Goal: Use online tool/utility: Utilize a website feature to perform a specific function

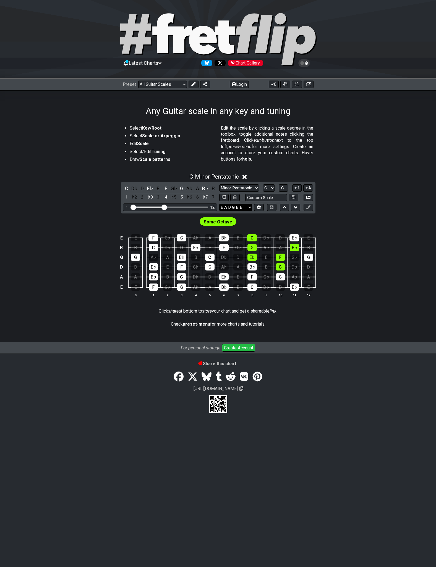
click at [235, 207] on select "E A D G B E E A D G B E E A D G B E B E A D F♯ B A D G C E A D A D G B E E♭ A♭ …" at bounding box center [235, 207] width 33 height 7
select select "F# B E A D G B E"
click at [219, 204] on select "E A D G B E E A D G B E E A D G B E B E A D F♯ B A D G C E A D A D G B E E♭ A♭ …" at bounding box center [235, 207] width 33 height 7
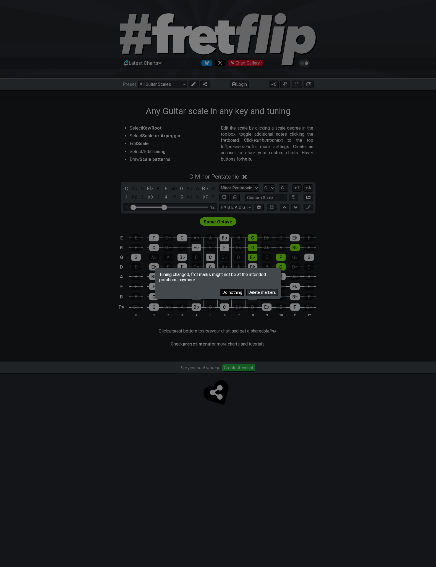
click at [227, 294] on button "Do nothing" at bounding box center [233, 292] width 24 height 7
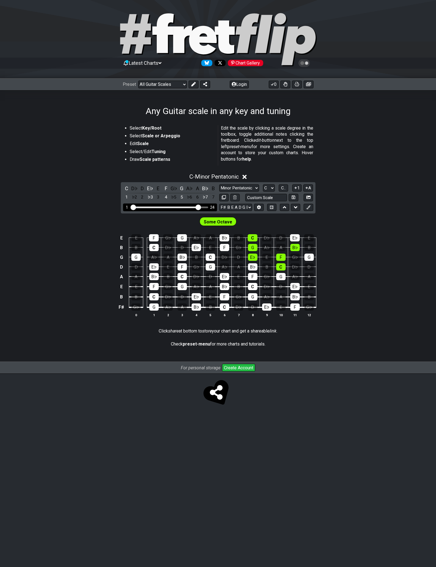
drag, startPoint x: 168, startPoint y: 207, endPoint x: 199, endPoint y: 209, distance: 31.1
click at [199, 207] on input "Visible fret range" at bounding box center [170, 207] width 79 height 0
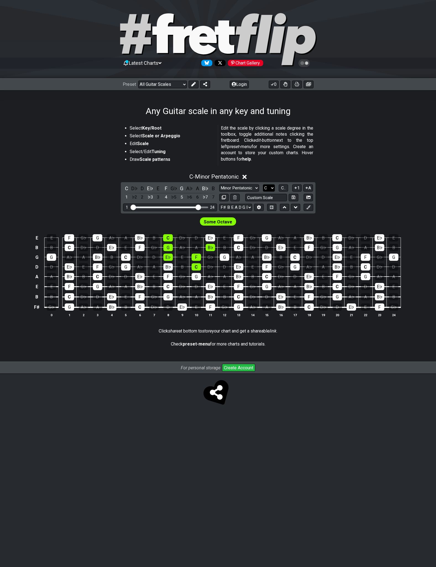
click at [270, 188] on select "A♭ A A♯ B♭ B C C♯ D♭ D D♯ E♭ E F F♯ G♭ G G♯" at bounding box center [269, 187] width 12 height 7
click at [275, 186] on div "Minor Pentatonic Root Minor Pentatonic Major Pentatonic Minor Blues Major Blues…" at bounding box center [266, 187] width 94 height 7
click at [273, 187] on select "A♭ A A♯ B♭ B C C♯ D♭ D D♯ E♭ E F F♯ G♭ G G♯" at bounding box center [269, 187] width 12 height 7
select select "E"
click at [263, 184] on select "A♭ A A♯ B♭ B C C♯ D♭ D D♯ E♭ E F F♯ G♭ G G♯" at bounding box center [269, 187] width 12 height 7
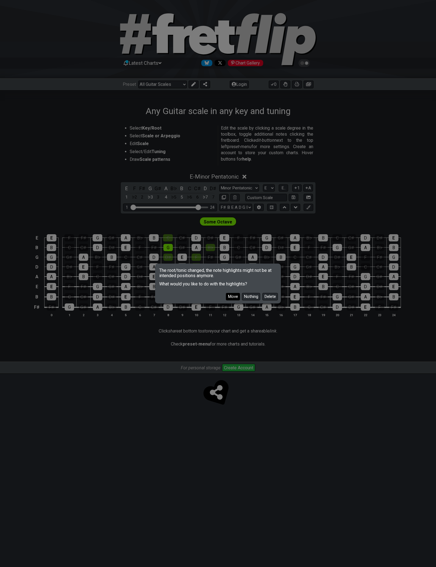
click at [232, 296] on button "Move" at bounding box center [233, 296] width 14 height 7
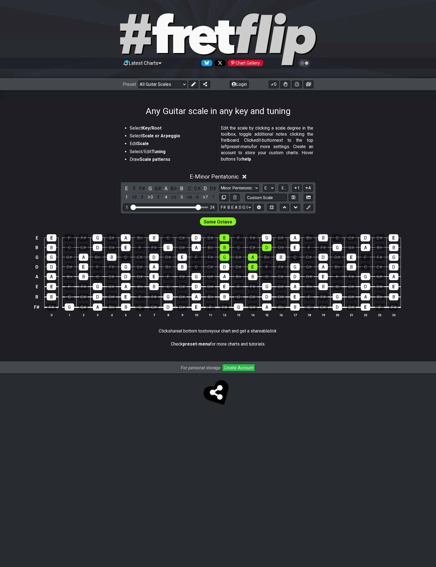
click at [247, 178] on icon at bounding box center [245, 177] width 4 height 4
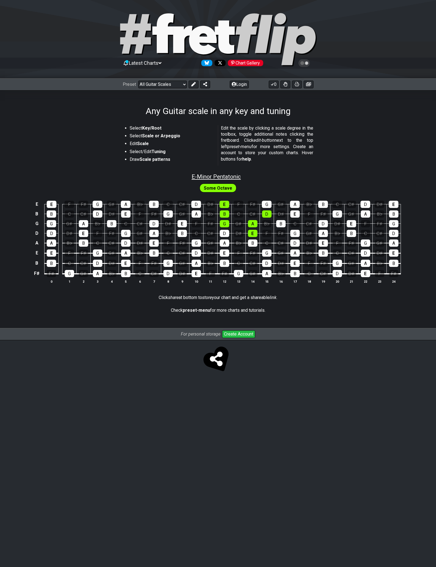
click at [238, 175] on span "E - Minor Pentatonic" at bounding box center [216, 176] width 49 height 7
select select "E"
select select "F# B E A D G B E"
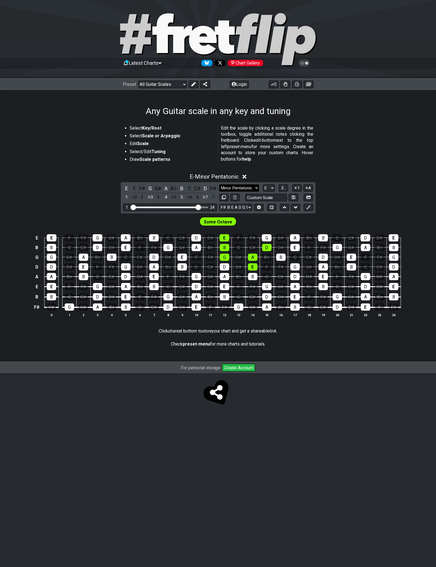
click at [247, 186] on select "Minor Pentatonic Root Minor Pentatonic Major Pentatonic Minor Blues Major Blues…" at bounding box center [239, 187] width 40 height 7
click at [219, 184] on select "Minor Pentatonic Root Minor Pentatonic Major Pentatonic Minor Blues Major Blues…" at bounding box center [239, 187] width 40 height 7
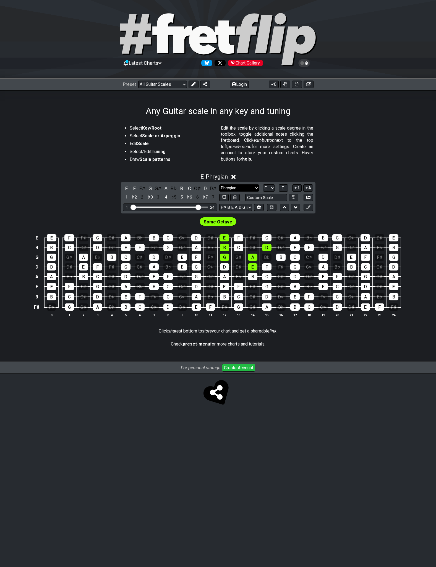
click at [238, 187] on select "Minor Pentatonic Root Minor Pentatonic Major Pentatonic Minor Blues Major Blues…" at bounding box center [239, 187] width 40 height 7
click at [219, 184] on select "Minor Pentatonic Root Minor Pentatonic Major Pentatonic Minor Blues Major Blues…" at bounding box center [239, 187] width 40 height 7
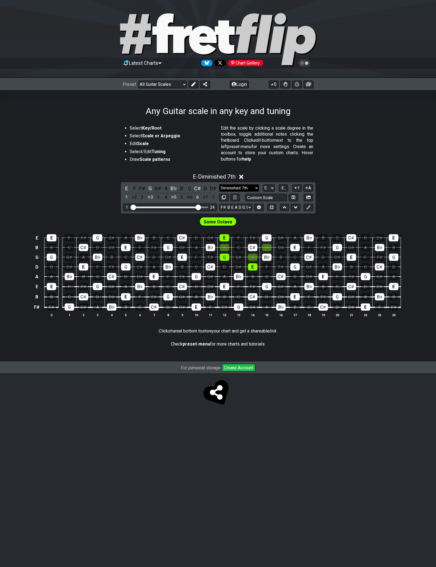
click at [236, 190] on select "Minor Pentatonic Root Minor Pentatonic Major Pentatonic Minor Blues Major Blues…" at bounding box center [239, 187] width 40 height 7
select select "Phrygian Dominant"
click at [219, 184] on select "Minor Pentatonic Root Minor Pentatonic Major Pentatonic Minor Blues Major Blues…" at bounding box center [239, 187] width 40 height 7
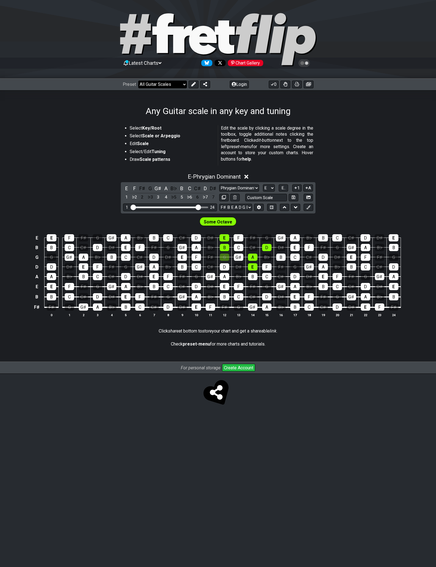
click at [173, 88] on select "Welcome to #fretflip! Initial Preset Custom Preset Minor Pentatonic Major Penta…" at bounding box center [162, 85] width 49 height 8
click at [138, 81] on select "Welcome to #fretflip! Initial Preset Custom Preset Minor Pentatonic Major Penta…" at bounding box center [162, 85] width 49 height 8
select select "/guitar-scales"
